Goal: Task Accomplishment & Management: Complete application form

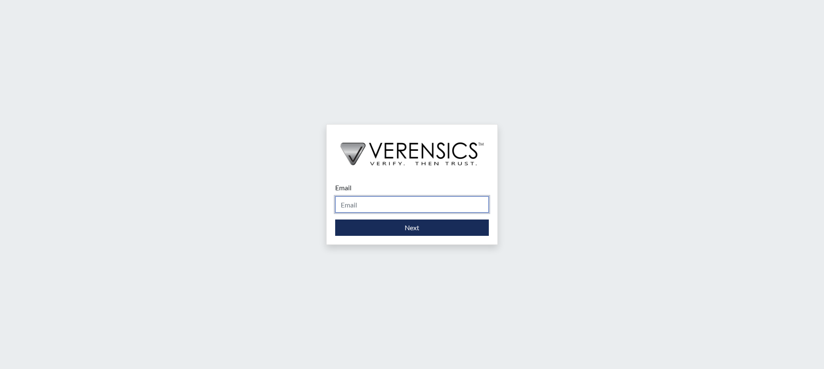
click at [393, 211] on input "Email" at bounding box center [412, 204] width 154 height 16
type input "[PERSON_NAME][EMAIL_ADDRESS][PERSON_NAME][DOMAIN_NAME]"
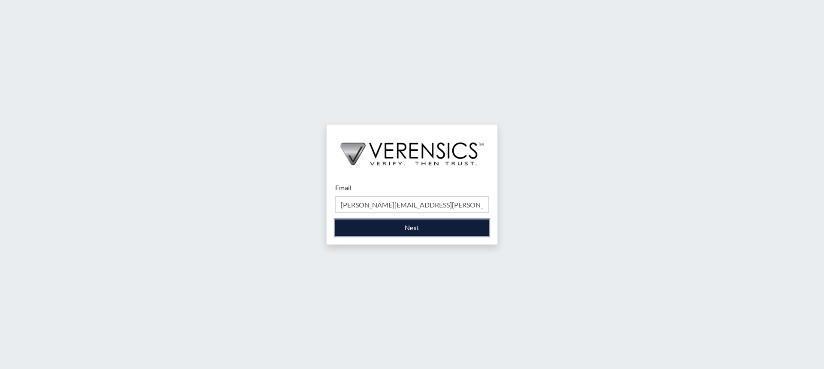
click at [402, 228] on button "Next" at bounding box center [412, 227] width 154 height 16
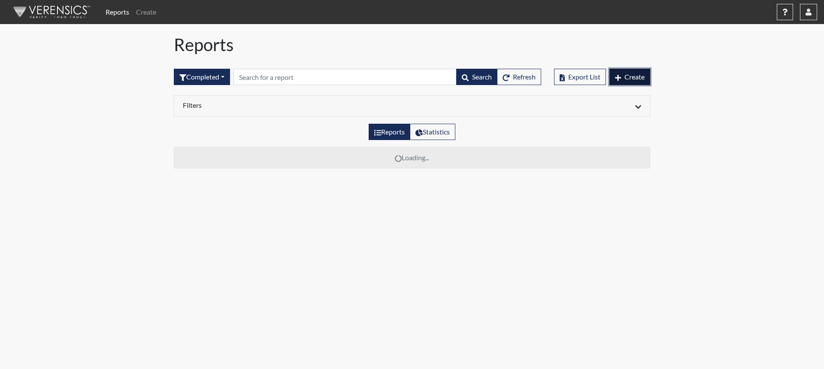
click at [628, 76] on span "Create" at bounding box center [635, 77] width 20 height 8
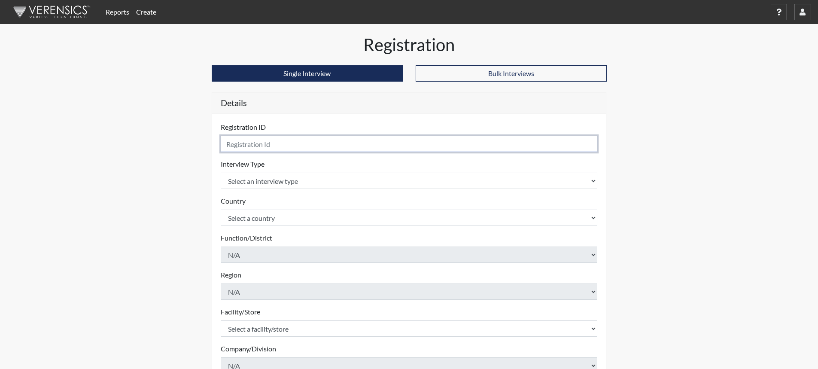
click at [316, 140] on input "text" at bounding box center [409, 144] width 377 height 16
type input "[EMAIL_ADDRESS][DOMAIN_NAME]"
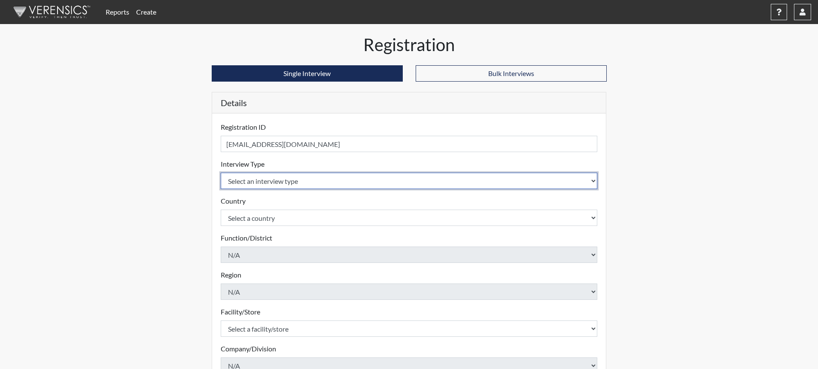
click at [588, 179] on select "Select an interview type Corrections Pre-Employment" at bounding box center [409, 181] width 377 height 16
select select "ff733e93-e1bf-11ea-9c9f-0eff0cf7eb8f"
click at [221, 173] on select "Select an interview type Corrections Pre-Employment" at bounding box center [409, 181] width 377 height 16
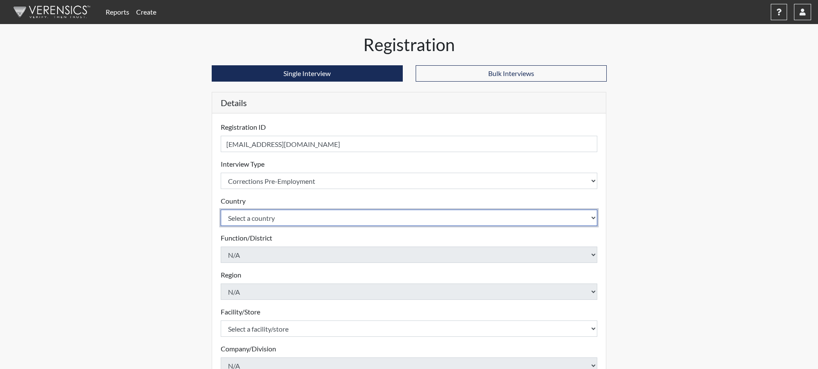
click at [588, 215] on select "Select a country [GEOGRAPHIC_DATA] [GEOGRAPHIC_DATA]" at bounding box center [409, 217] width 377 height 16
select select "united-states-of-[GEOGRAPHIC_DATA]"
click at [221, 209] on select "Select a country [GEOGRAPHIC_DATA] [GEOGRAPHIC_DATA]" at bounding box center [409, 217] width 377 height 16
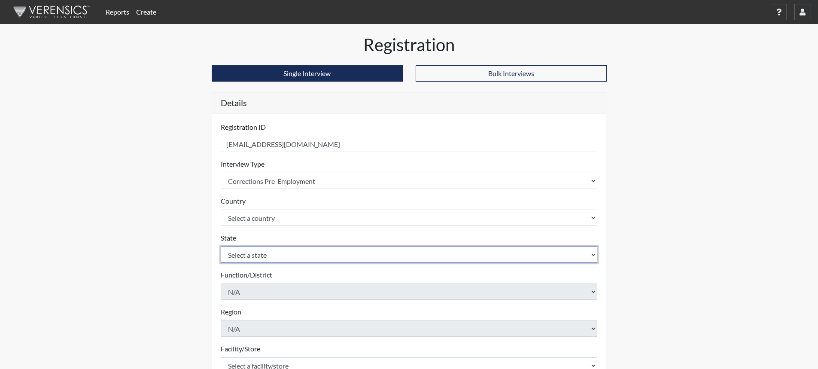
click at [488, 258] on select "Select a state [US_STATE] [US_STATE] [US_STATE] [US_STATE] [US_STATE] [US_STATE…" at bounding box center [409, 254] width 377 height 16
select select "SC"
click at [221, 246] on select "Select a state [US_STATE] [US_STATE] [US_STATE] [US_STATE] [US_STATE] [US_STATE…" at bounding box center [409, 254] width 377 height 16
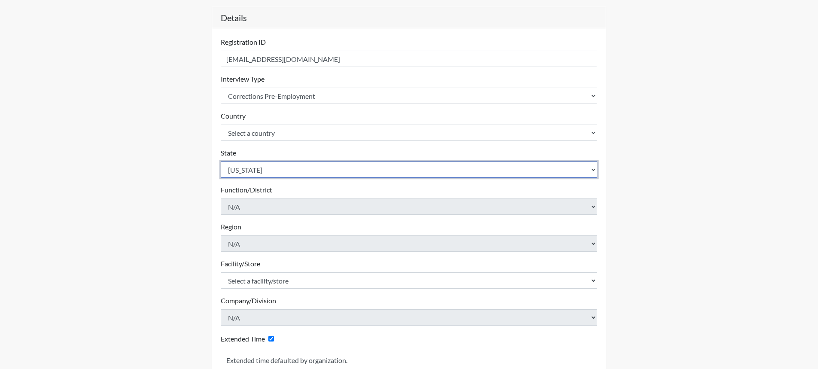
scroll to position [86, 0]
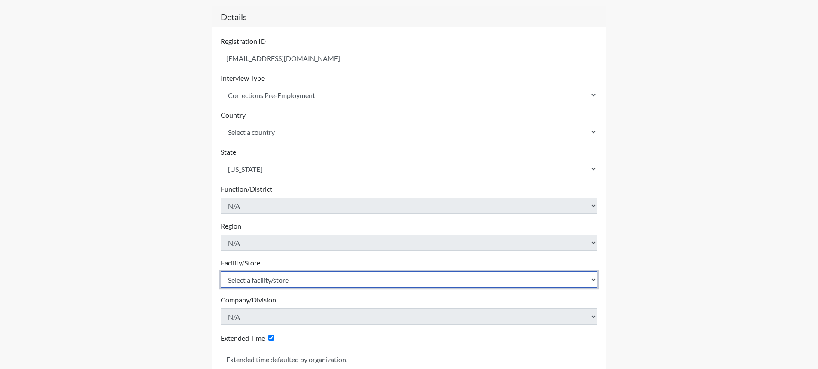
click at [307, 281] on select "Select a facility/store [GEOGRAPHIC_DATA] CI Broad River CI [PERSON_NAME] CI Di…" at bounding box center [409, 279] width 377 height 16
select select "25a13023-e597-4031-ac7e-fa77d8d7c1f5"
click at [221, 271] on select "Select a facility/store [GEOGRAPHIC_DATA] CI Broad River CI [PERSON_NAME] CI Di…" at bounding box center [409, 279] width 377 height 16
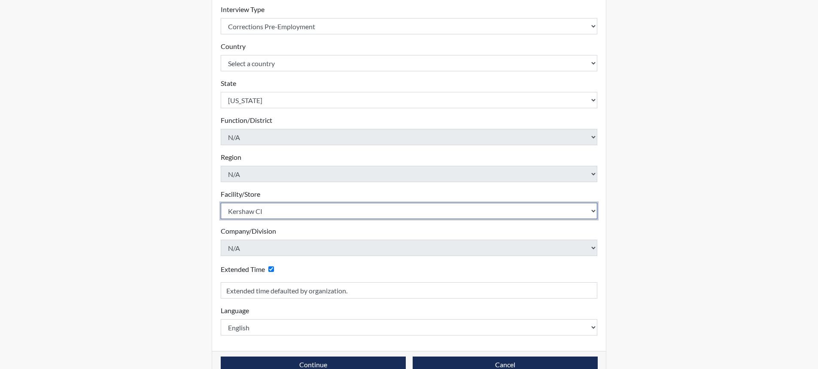
scroll to position [174, 0]
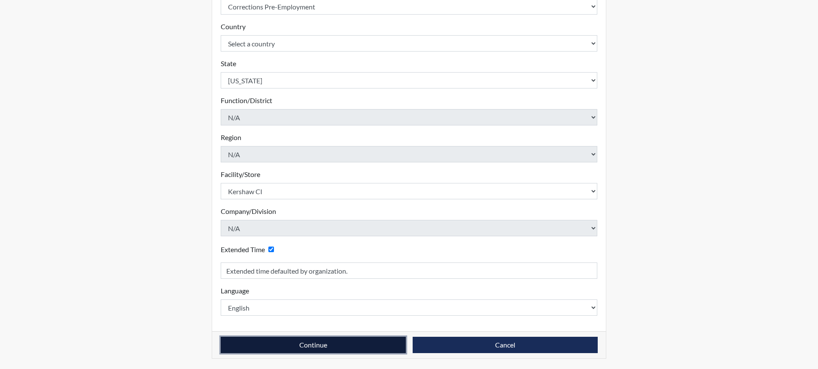
click at [328, 346] on button "Continue" at bounding box center [313, 345] width 185 height 16
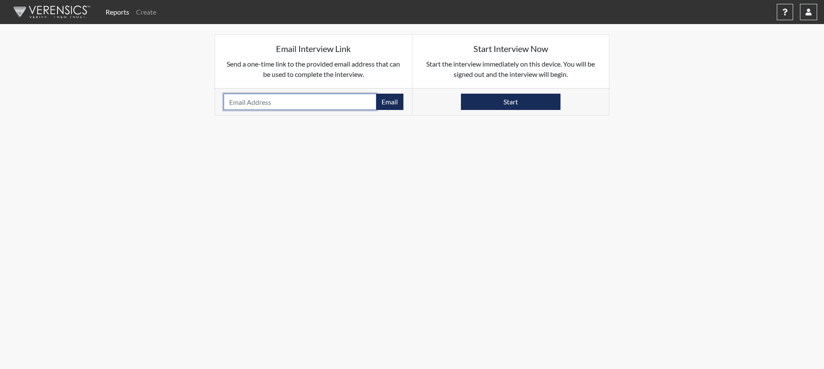
click at [328, 101] on input "email" at bounding box center [300, 102] width 153 height 16
type input "[EMAIL_ADDRESS][DOMAIN_NAME]"
click at [393, 101] on button "Email" at bounding box center [389, 102] width 27 height 16
